Goal: Information Seeking & Learning: Learn about a topic

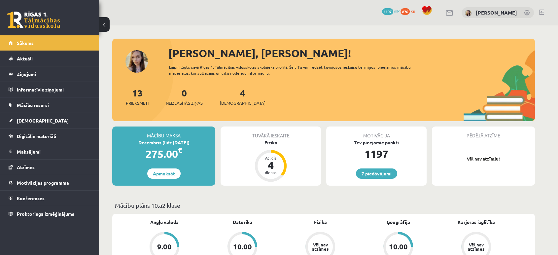
click at [35, 18] on link at bounding box center [33, 20] width 53 height 16
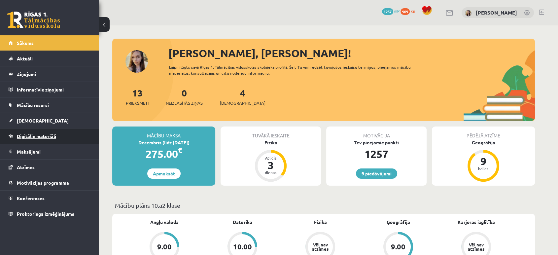
click at [40, 134] on span "Digitālie materiāli" at bounding box center [36, 136] width 39 height 6
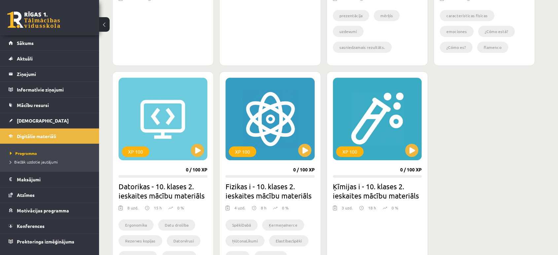
scroll to position [335, 0]
click at [415, 150] on button at bounding box center [411, 150] width 13 height 13
click at [372, 119] on div "XP 100" at bounding box center [377, 119] width 89 height 82
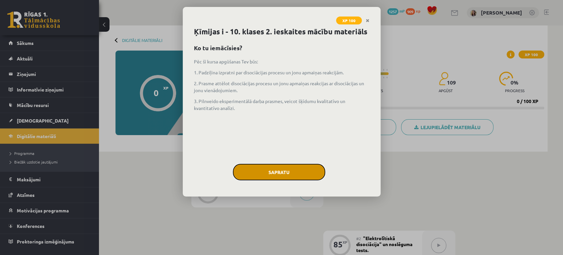
click at [300, 172] on button "Sapratu" at bounding box center [279, 172] width 92 height 16
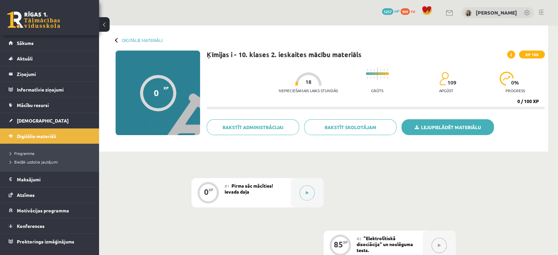
click at [428, 122] on link "Lejupielādēt materiālu" at bounding box center [447, 127] width 92 height 16
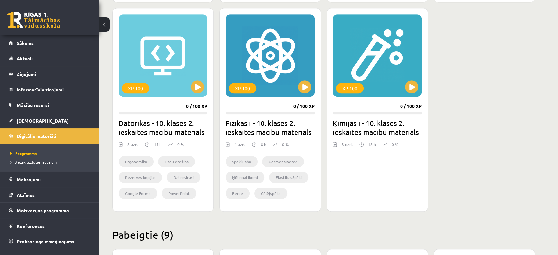
scroll to position [401, 0]
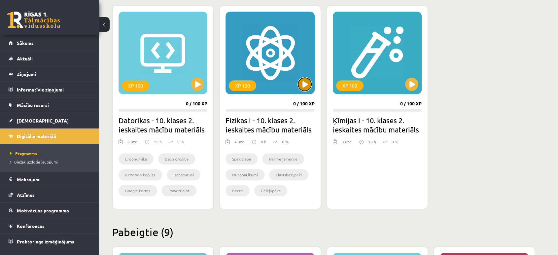
click at [306, 86] on button at bounding box center [304, 84] width 13 height 13
click at [283, 66] on div "XP 100" at bounding box center [269, 53] width 89 height 82
click at [265, 59] on div "XP 100" at bounding box center [269, 53] width 89 height 82
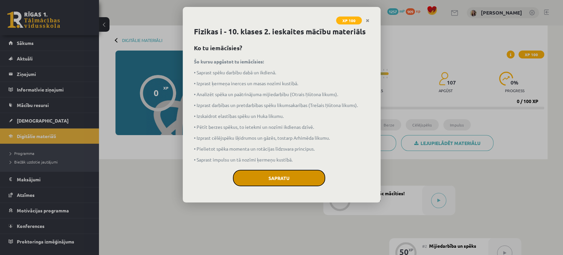
click at [289, 170] on button "Sapratu" at bounding box center [279, 178] width 92 height 16
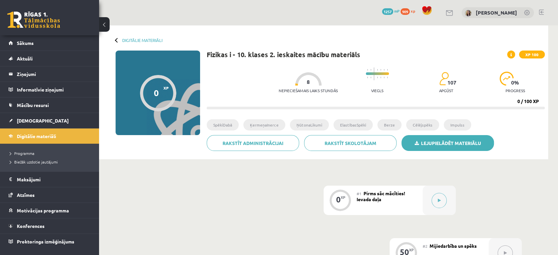
click at [422, 142] on link "Lejupielādēt materiālu" at bounding box center [447, 143] width 92 height 16
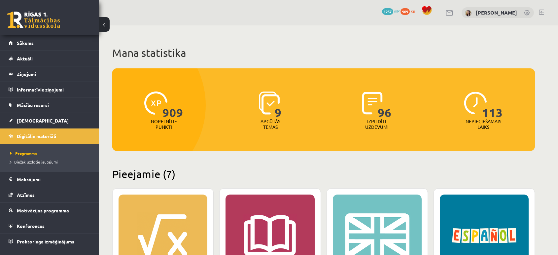
scroll to position [401, 0]
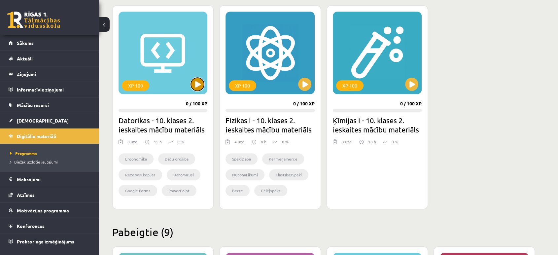
click at [199, 89] on button at bounding box center [197, 84] width 13 height 13
click at [182, 65] on div "XP 100" at bounding box center [162, 53] width 89 height 82
click at [175, 62] on div "XP 100" at bounding box center [162, 53] width 89 height 82
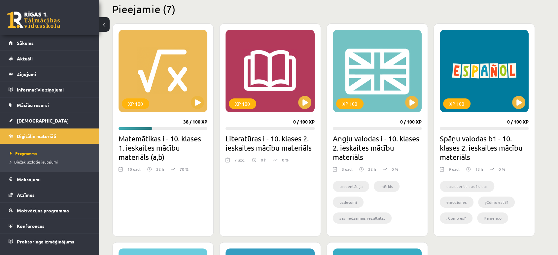
scroll to position [162, 0]
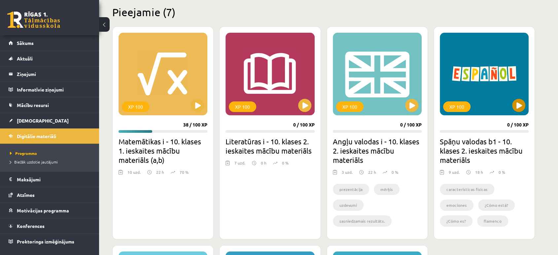
click at [515, 106] on button at bounding box center [518, 105] width 13 height 13
click at [483, 88] on div "XP 100" at bounding box center [483, 74] width 89 height 82
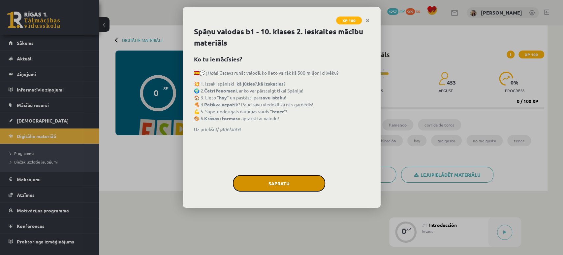
click at [304, 181] on button "Sapratu" at bounding box center [279, 183] width 92 height 16
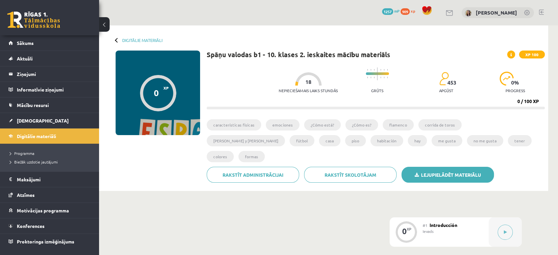
click at [407, 167] on link "Lejupielādēt materiālu" at bounding box center [447, 175] width 92 height 16
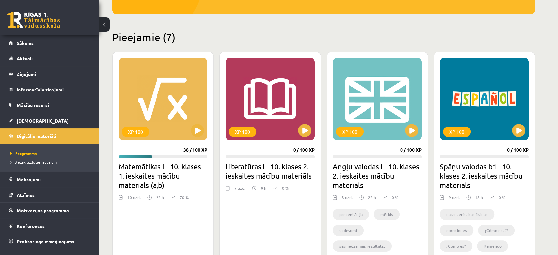
scroll to position [136, 0]
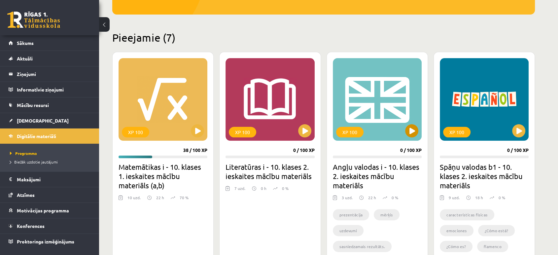
click at [411, 133] on button at bounding box center [411, 130] width 13 height 13
click at [371, 102] on div "XP 100" at bounding box center [377, 99] width 89 height 82
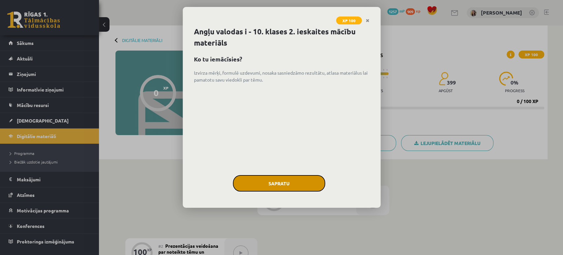
click at [295, 178] on button "Sapratu" at bounding box center [279, 183] width 92 height 16
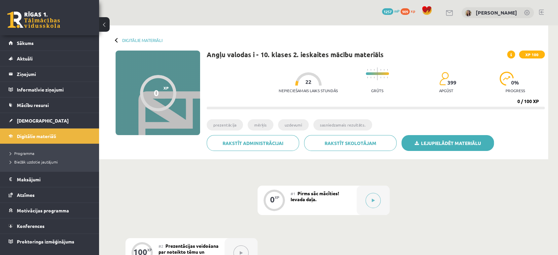
click at [460, 144] on link "Lejupielādēt materiālu" at bounding box center [447, 143] width 92 height 16
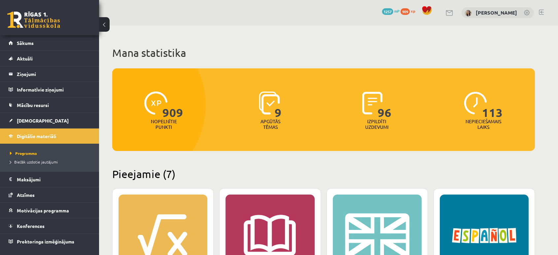
scroll to position [136, 0]
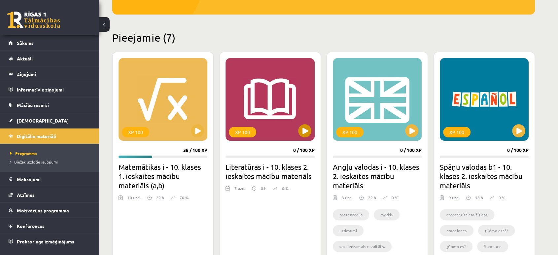
click at [240, 102] on div "XP 100" at bounding box center [269, 99] width 89 height 82
click at [294, 115] on div "XP 100" at bounding box center [269, 99] width 89 height 82
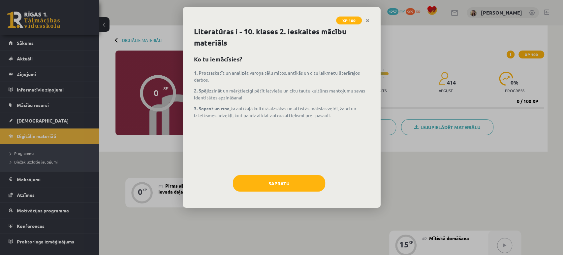
click at [306, 171] on div "Literatūras i - 10. klases 2. ieskaites mācību materiāls Ko tu iemācīsies? 1. P…" at bounding box center [282, 116] width 198 height 181
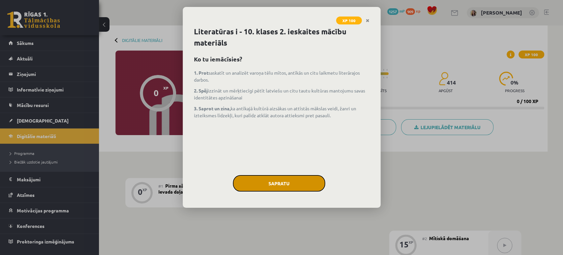
click at [295, 176] on button "Sapratu" at bounding box center [279, 183] width 92 height 16
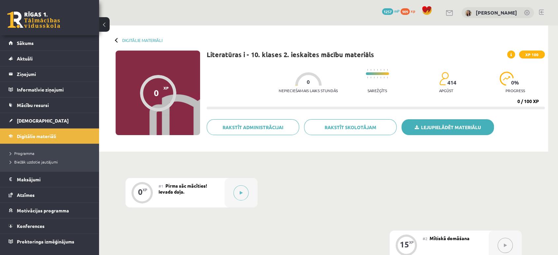
click at [454, 124] on link "Lejupielādēt materiālu" at bounding box center [447, 127] width 92 height 16
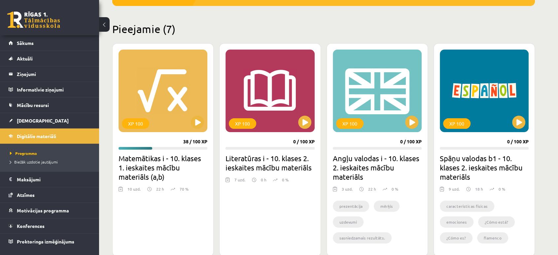
scroll to position [173, 0]
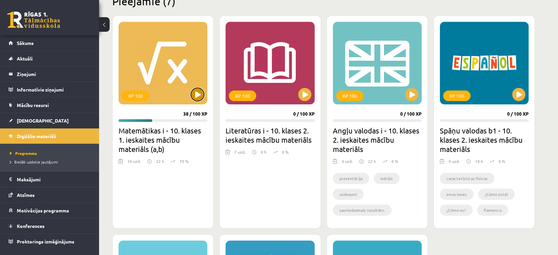
click at [197, 93] on button at bounding box center [197, 94] width 13 height 13
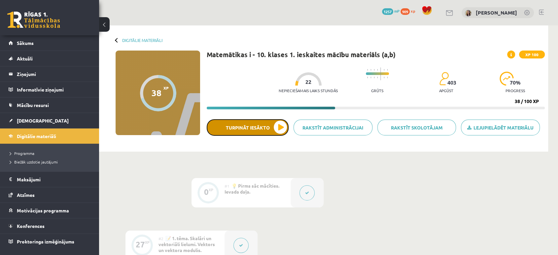
click at [242, 130] on button "Turpināt iesākto" at bounding box center [248, 127] width 82 height 16
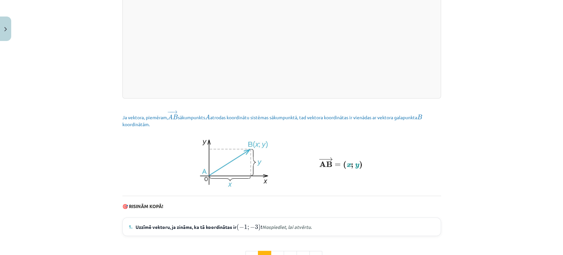
scroll to position [903, 0]
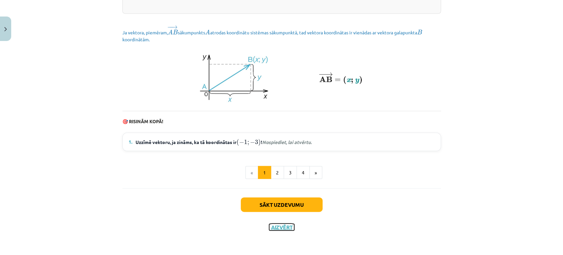
click at [280, 227] on button "Aizvērt" at bounding box center [281, 227] width 25 height 7
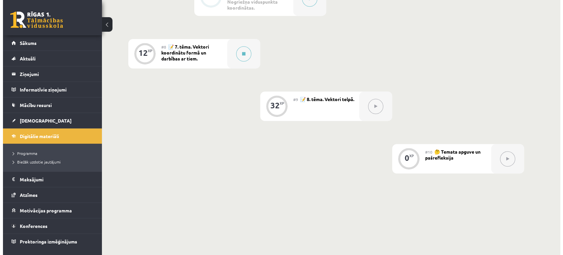
scroll to position [446, 0]
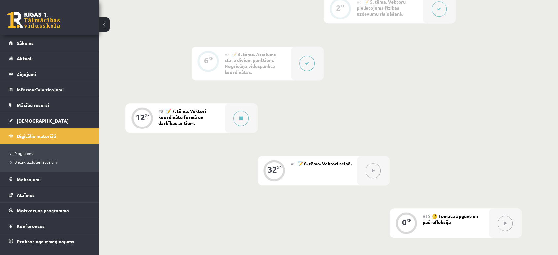
click at [309, 65] on button at bounding box center [306, 63] width 15 height 15
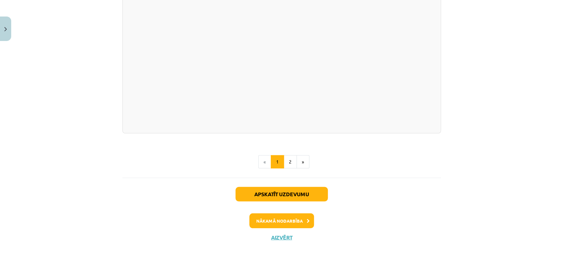
scroll to position [1171, 0]
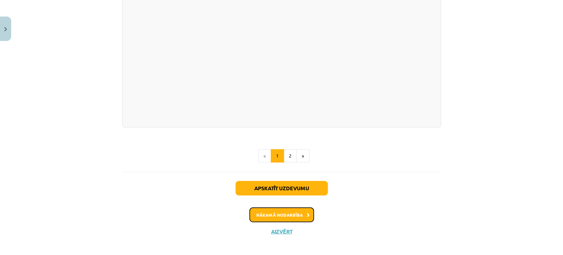
click at [281, 207] on button "Nākamā nodarbība" at bounding box center [281, 214] width 65 height 15
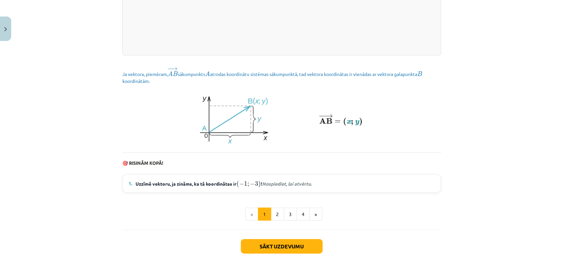
scroll to position [859, 0]
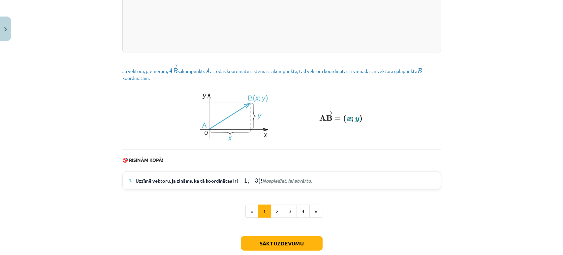
click at [148, 185] on span "Uzzīmē vektoru, ja zināms, ka tā koordinātas ir ( − 1 ; − 3 ) ( − 1 ; − 3 ) ! N…" at bounding box center [224, 180] width 176 height 9
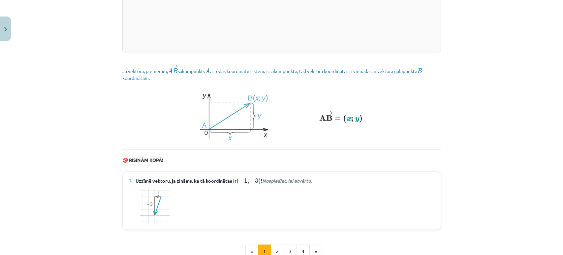
scroll to position [942, 0]
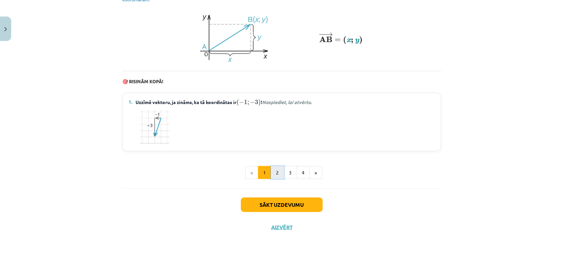
click at [272, 168] on button "2" at bounding box center [277, 172] width 13 height 13
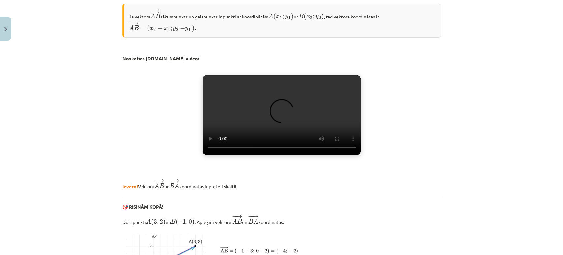
scroll to position [118, 0]
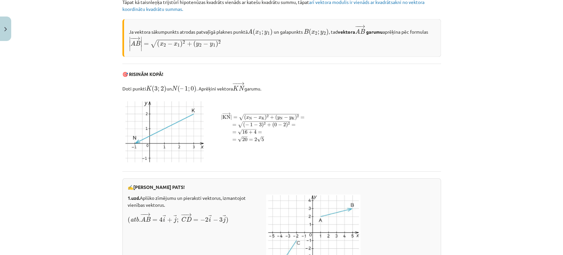
click at [113, 145] on div "Mācību tēma: Matemātikas i - 10. klases 1. ieskaites mācību materiāls (a,b) #8 …" at bounding box center [281, 127] width 563 height 255
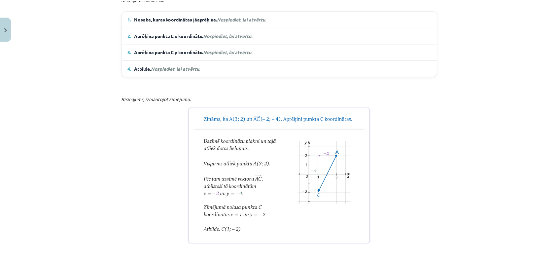
scroll to position [437, 0]
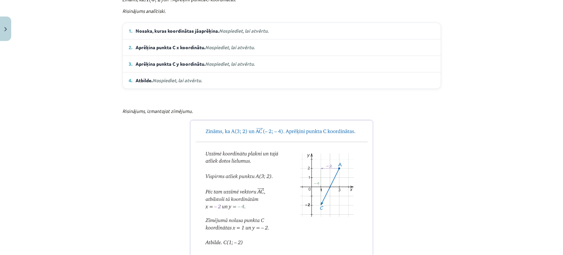
click at [11, 33] on div "Mācību tēma: Matemātikas i - 10. klases 1. ieskaites mācību materiāls (a,b) #8 …" at bounding box center [281, 127] width 563 height 255
click at [3, 31] on button "Close" at bounding box center [5, 28] width 11 height 24
click at [19, 28] on div "Mācību tēma: Matemātikas i - 10. klases 1. ieskaites mācību materiāls (a,b) #8 …" at bounding box center [281, 127] width 563 height 255
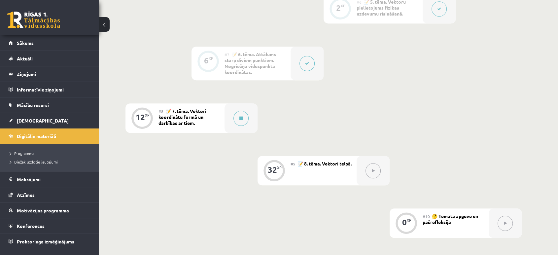
click at [23, 23] on link at bounding box center [33, 20] width 53 height 16
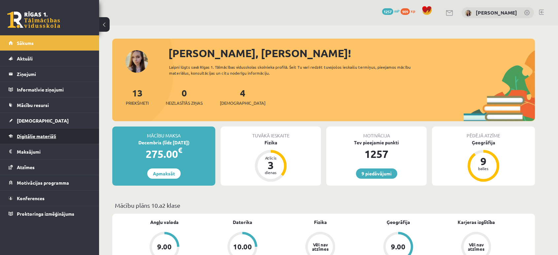
click at [38, 136] on span "Digitālie materiāli" at bounding box center [36, 136] width 39 height 6
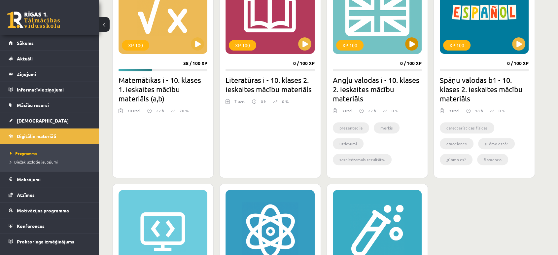
scroll to position [222, 0]
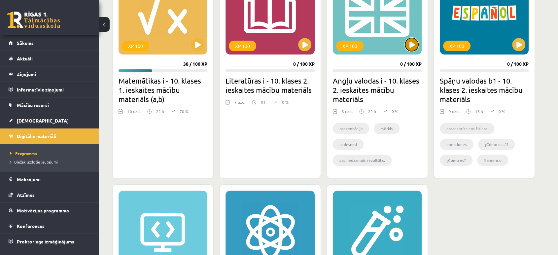
click at [415, 39] on button at bounding box center [411, 44] width 13 height 13
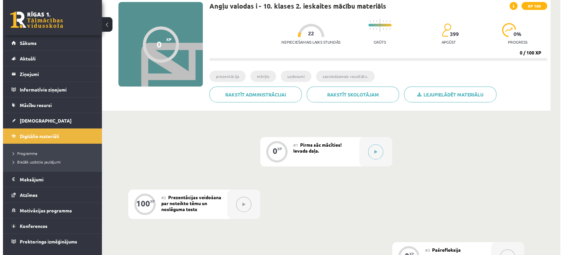
scroll to position [48, 0]
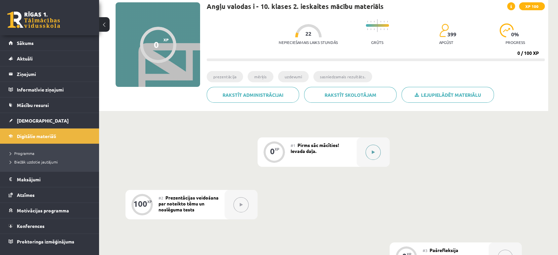
click at [374, 147] on button at bounding box center [372, 151] width 15 height 15
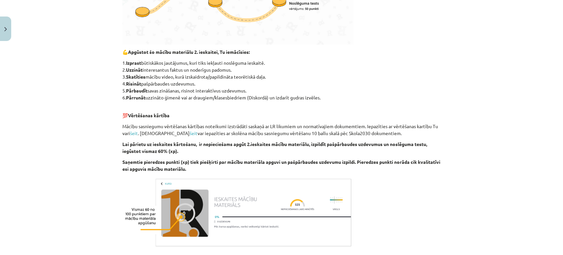
scroll to position [322, 0]
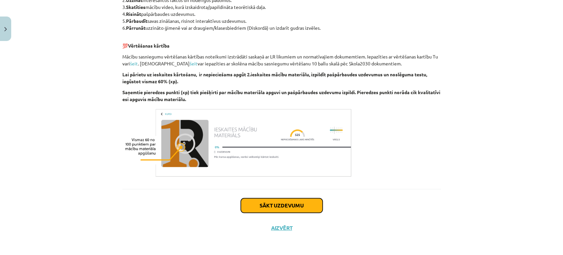
click at [267, 202] on button "Sākt uzdevumu" at bounding box center [282, 205] width 82 height 15
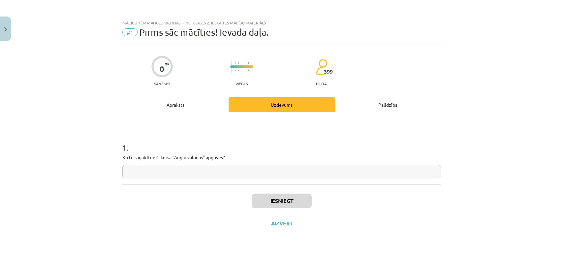
click at [189, 108] on div "Apraksts" at bounding box center [175, 104] width 106 height 15
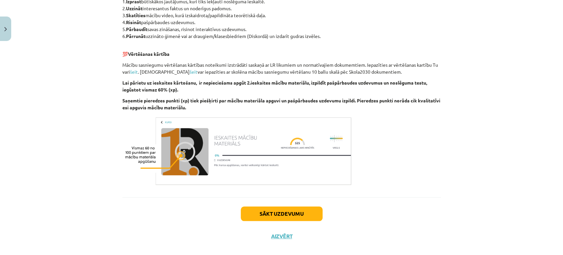
scroll to position [315, 0]
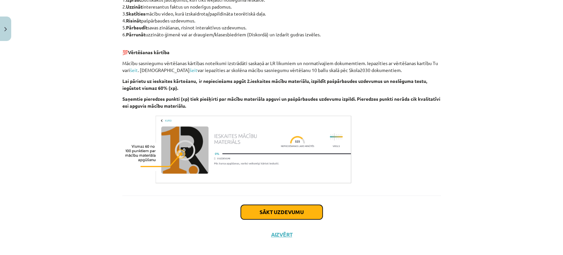
click at [273, 207] on button "Sākt uzdevumu" at bounding box center [282, 212] width 82 height 15
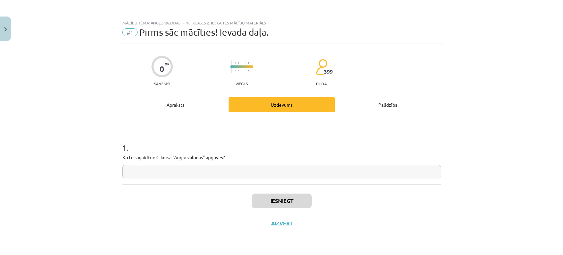
click at [245, 184] on div "Iesniegt Aizvērt" at bounding box center [281, 207] width 319 height 46
click at [244, 174] on input "text" at bounding box center [281, 172] width 319 height 14
type input "*"
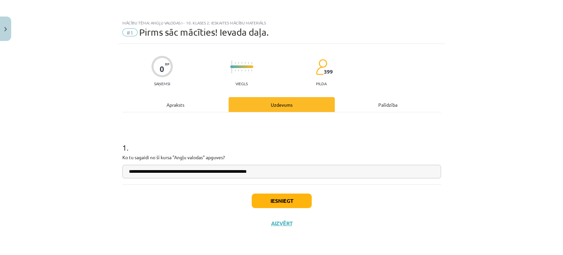
type input "**********"
click at [260, 201] on button "Iesniegt" at bounding box center [282, 200] width 60 height 15
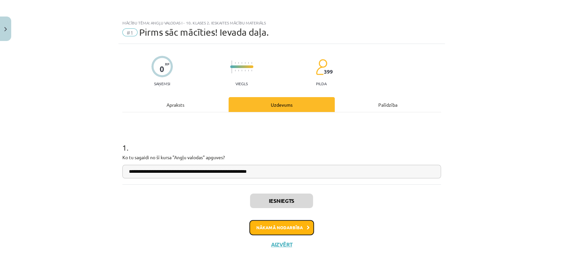
click at [260, 221] on button "Nākamā nodarbība" at bounding box center [281, 227] width 65 height 15
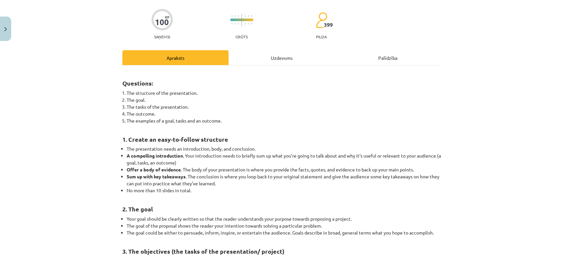
scroll to position [15, 0]
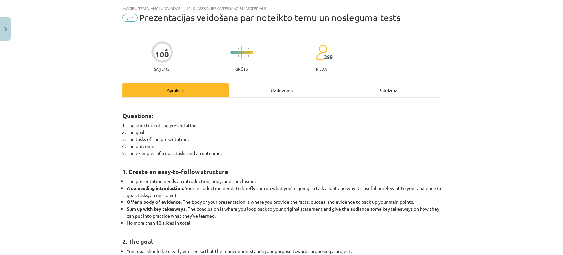
click at [282, 92] on div "Uzdevums" at bounding box center [282, 89] width 106 height 15
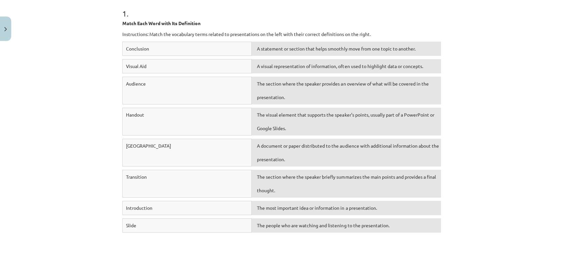
scroll to position [0, 0]
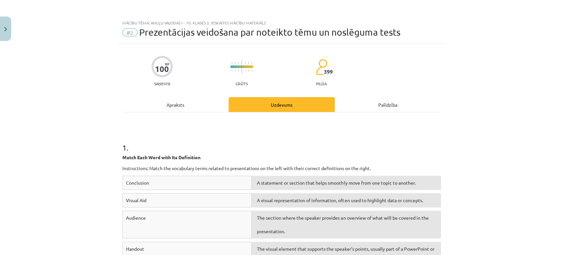
click at [160, 106] on div "Apraksts" at bounding box center [175, 104] width 106 height 15
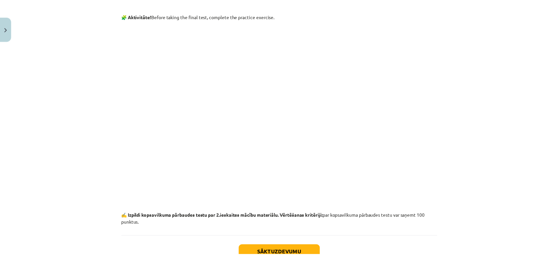
scroll to position [897, 0]
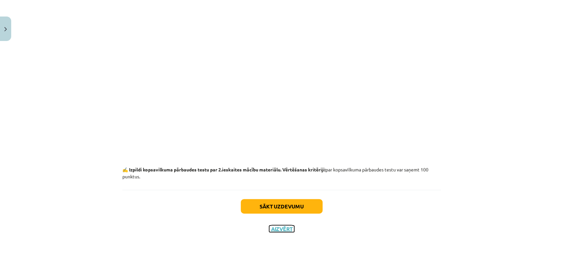
click at [271, 226] on button "Aizvērt" at bounding box center [281, 228] width 25 height 7
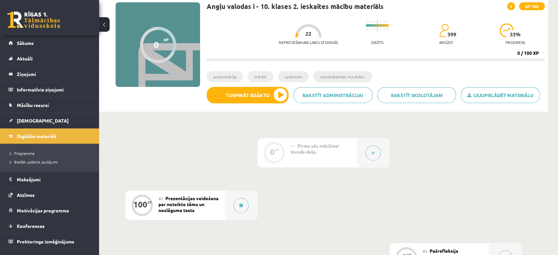
click at [510, 4] on span at bounding box center [511, 6] width 8 height 8
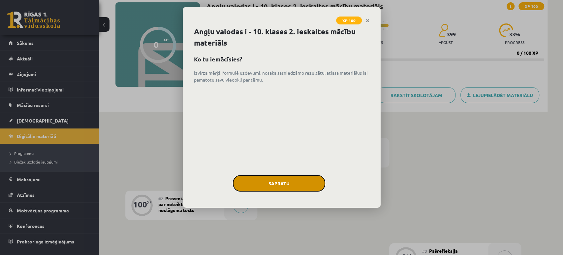
click at [310, 186] on button "Sapratu" at bounding box center [279, 183] width 92 height 16
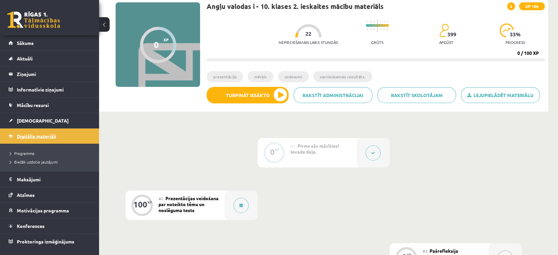
click at [31, 135] on span "Digitālie materiāli" at bounding box center [36, 136] width 39 height 6
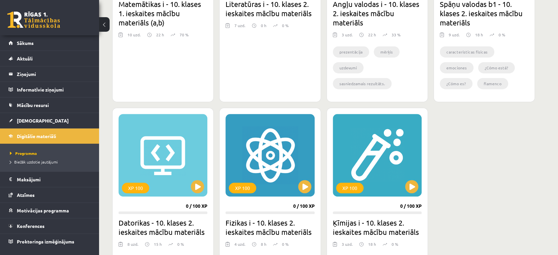
scroll to position [299, 0]
click at [195, 182] on button at bounding box center [197, 185] width 13 height 13
click at [169, 143] on div "XP 100" at bounding box center [162, 154] width 89 height 82
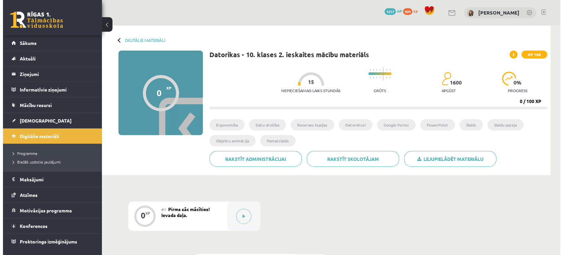
scroll to position [46, 0]
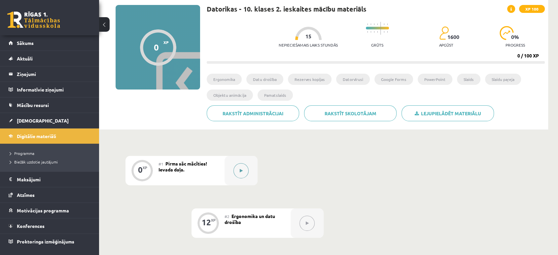
click at [239, 174] on button at bounding box center [240, 170] width 15 height 15
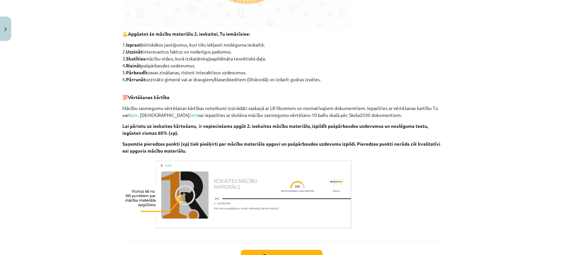
scroll to position [357, 0]
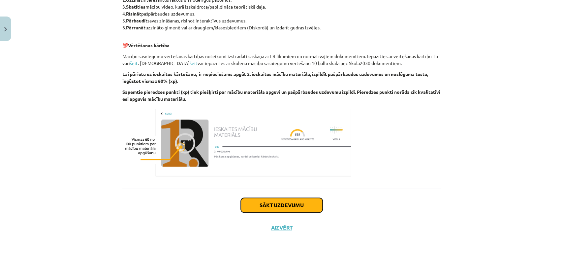
click at [260, 202] on button "Sākt uzdevumu" at bounding box center [282, 205] width 82 height 15
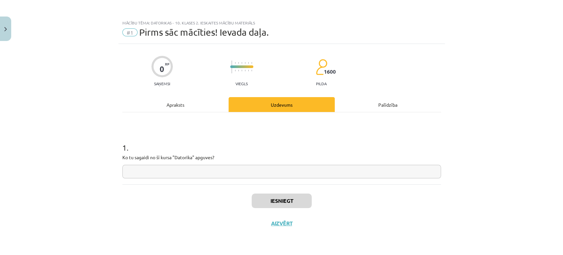
scroll to position [0, 0]
click at [175, 167] on input "text" at bounding box center [281, 172] width 319 height 14
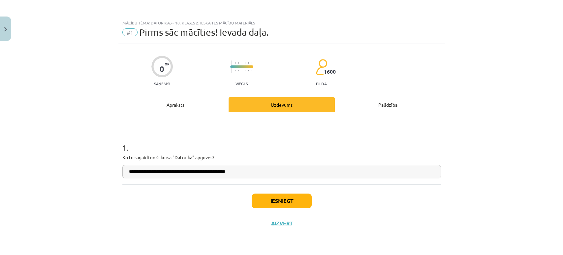
type input "**********"
click at [263, 203] on button "Iesniegt" at bounding box center [282, 200] width 60 height 15
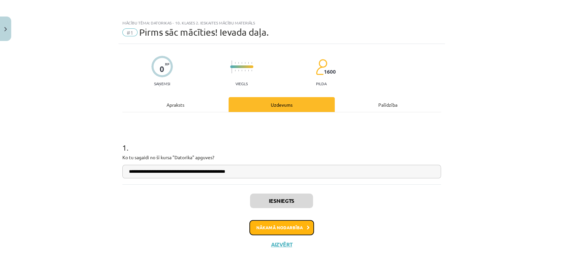
click at [265, 229] on button "Nākamā nodarbība" at bounding box center [281, 227] width 65 height 15
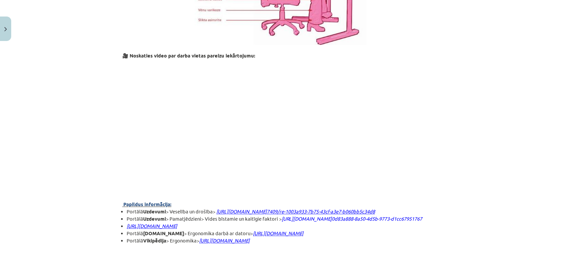
scroll to position [593, 0]
click at [390, 142] on p at bounding box center [281, 118] width 319 height 120
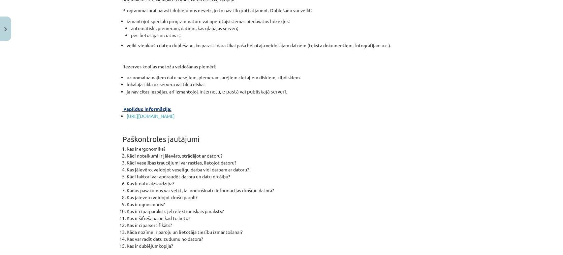
scroll to position [2039, 0]
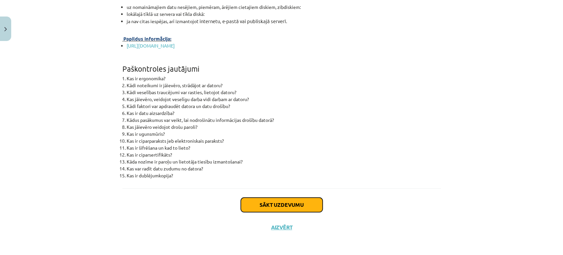
click at [279, 201] on button "Sākt uzdevumu" at bounding box center [282, 204] width 82 height 15
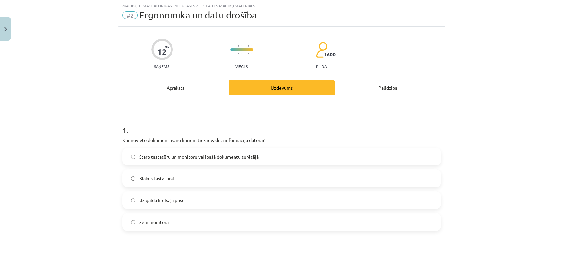
scroll to position [16, 0]
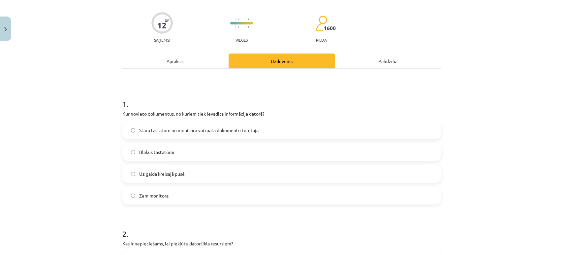
click at [160, 58] on div "Apraksts" at bounding box center [175, 60] width 106 height 15
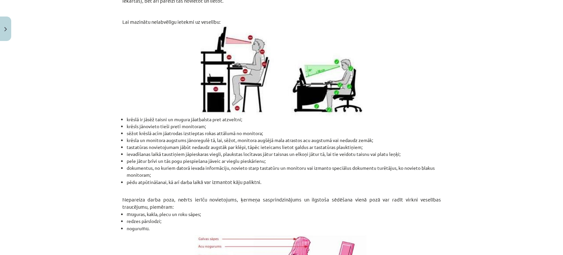
scroll to position [295, 0]
click at [60, 141] on div "Mācību tēma: Datorikas - 10. klases 2. ieskaites mācību materiāls #2 Ergonomika…" at bounding box center [281, 127] width 563 height 255
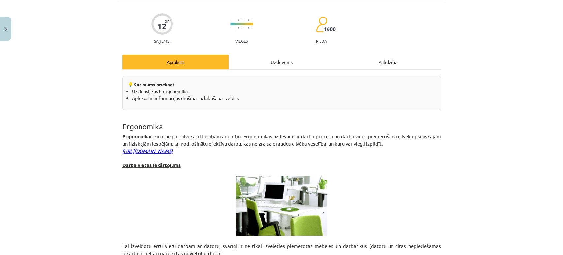
scroll to position [0, 0]
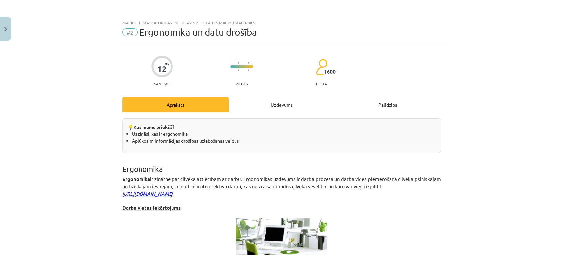
click at [261, 104] on div "Uzdevums" at bounding box center [282, 104] width 106 height 15
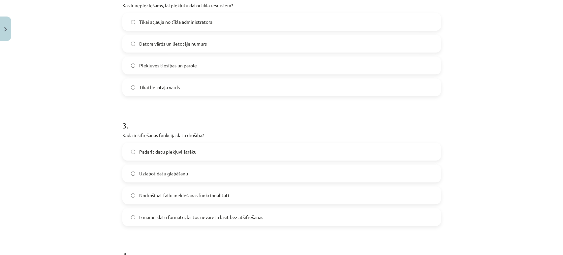
scroll to position [302, 0]
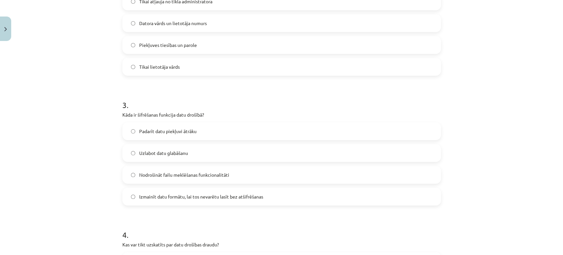
click at [124, 193] on label "Izmainīt datu formātu, lai tos nevarētu lasīt bez atšifrēšanas" at bounding box center [281, 196] width 317 height 16
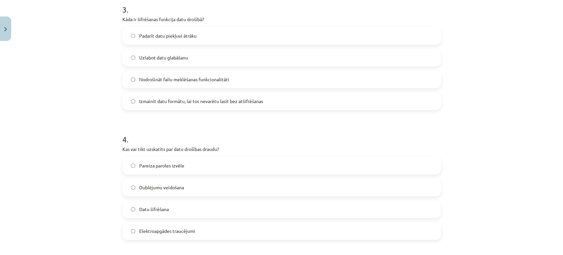
scroll to position [424, 0]
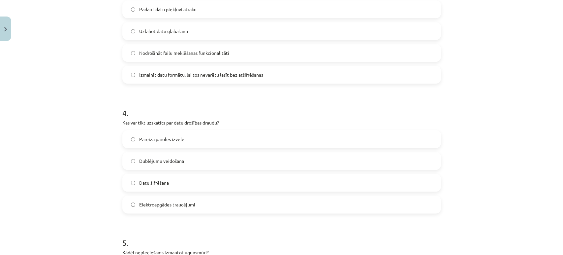
click at [127, 206] on label "Elektroapgādes traucējumi" at bounding box center [281, 204] width 317 height 16
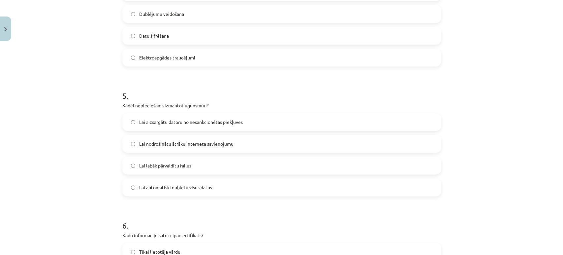
scroll to position [571, 0]
click at [125, 131] on div "Lai aizsargātu datoru no nesankcionētas piekļuves Lai nodrošinātu ātrāku intern…" at bounding box center [281, 153] width 319 height 83
click at [127, 123] on label "Lai aizsargātu datoru no nesankcionētas piekļuves" at bounding box center [281, 121] width 317 height 16
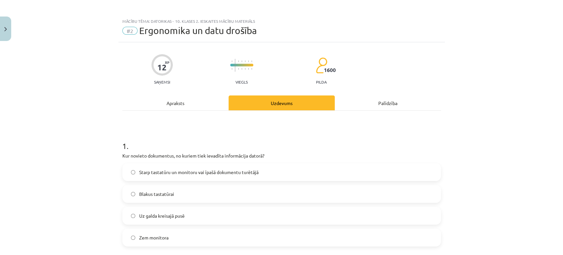
scroll to position [0, 0]
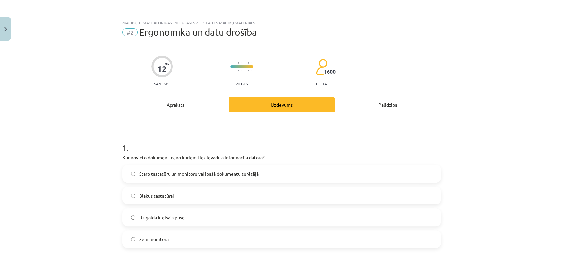
click at [164, 99] on div "Apraksts" at bounding box center [175, 104] width 106 height 15
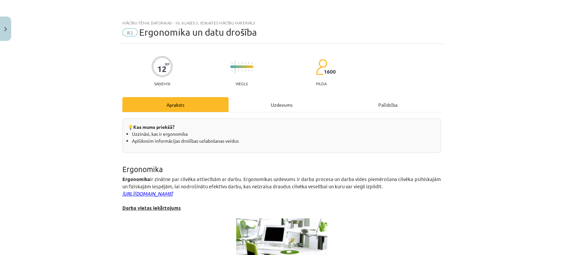
click at [264, 101] on div "Uzdevums" at bounding box center [282, 104] width 106 height 15
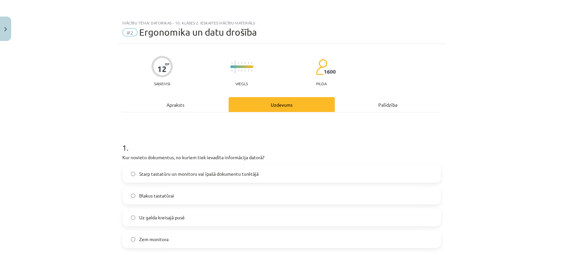
click at [159, 105] on div "Apraksts" at bounding box center [175, 104] width 106 height 15
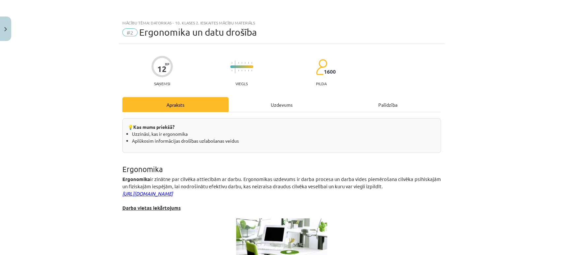
click at [256, 102] on div "Uzdevums" at bounding box center [282, 104] width 106 height 15
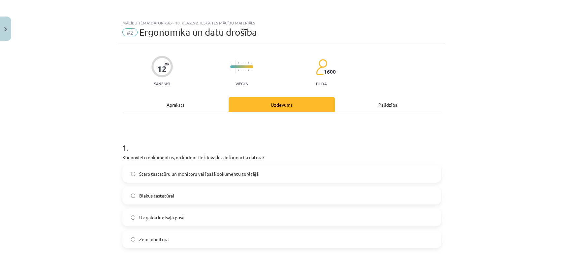
click at [180, 106] on div "Apraksts" at bounding box center [175, 104] width 106 height 15
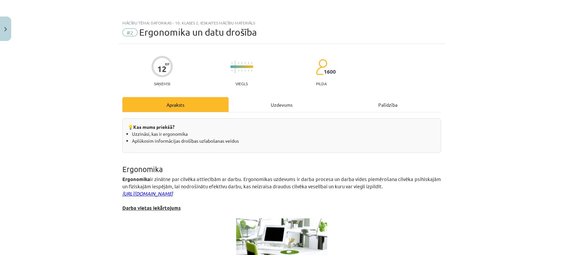
click at [267, 107] on div "Uzdevums" at bounding box center [282, 104] width 106 height 15
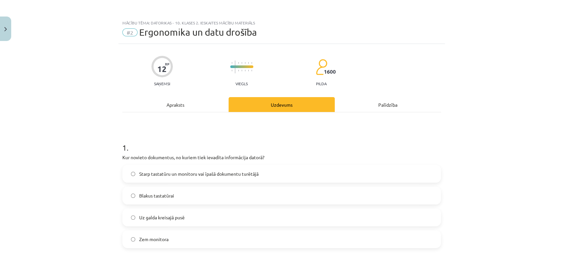
click at [181, 101] on div "Apraksts" at bounding box center [175, 104] width 106 height 15
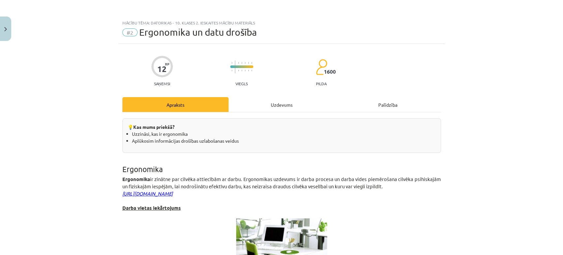
click at [276, 108] on div "Uzdevums" at bounding box center [282, 104] width 106 height 15
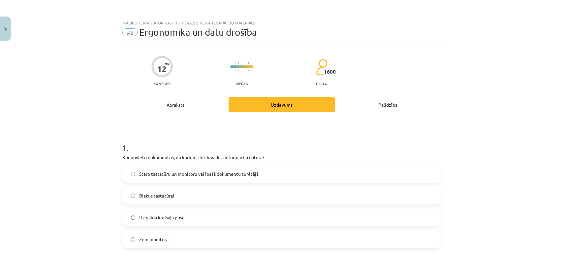
click at [163, 101] on div "Apraksts" at bounding box center [175, 104] width 106 height 15
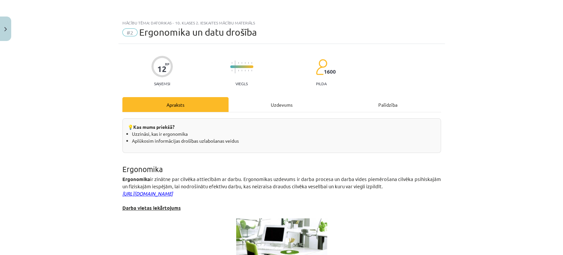
click at [269, 107] on div "Uzdevums" at bounding box center [282, 104] width 106 height 15
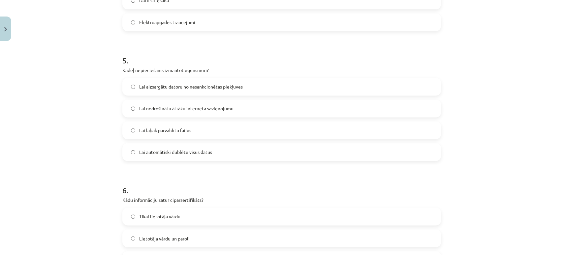
scroll to position [718, 0]
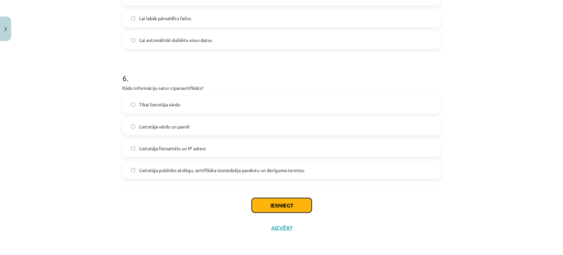
click at [268, 205] on button "Iesniegt" at bounding box center [282, 205] width 60 height 15
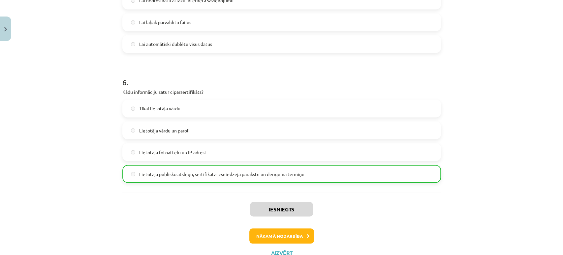
scroll to position [738, 0]
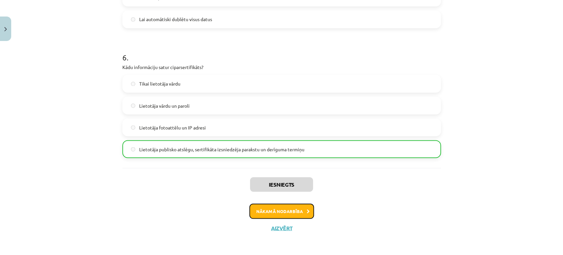
click at [254, 211] on button "Nākamā nodarbība" at bounding box center [281, 210] width 65 height 15
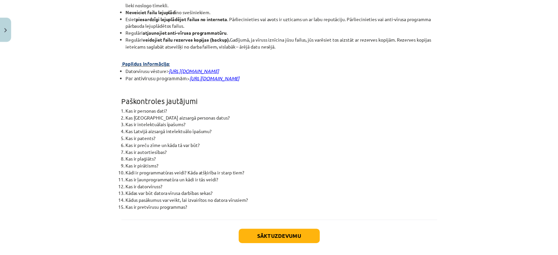
scroll to position [1667, 0]
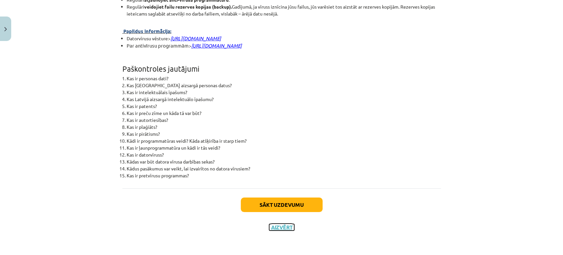
click at [269, 227] on button "Aizvērt" at bounding box center [281, 227] width 25 height 7
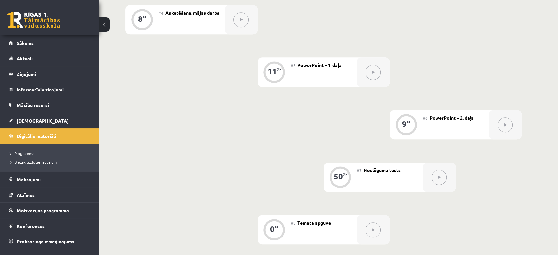
scroll to position [355, 0]
click at [50, 20] on link at bounding box center [33, 20] width 53 height 16
